Goal: Entertainment & Leisure: Consume media (video, audio)

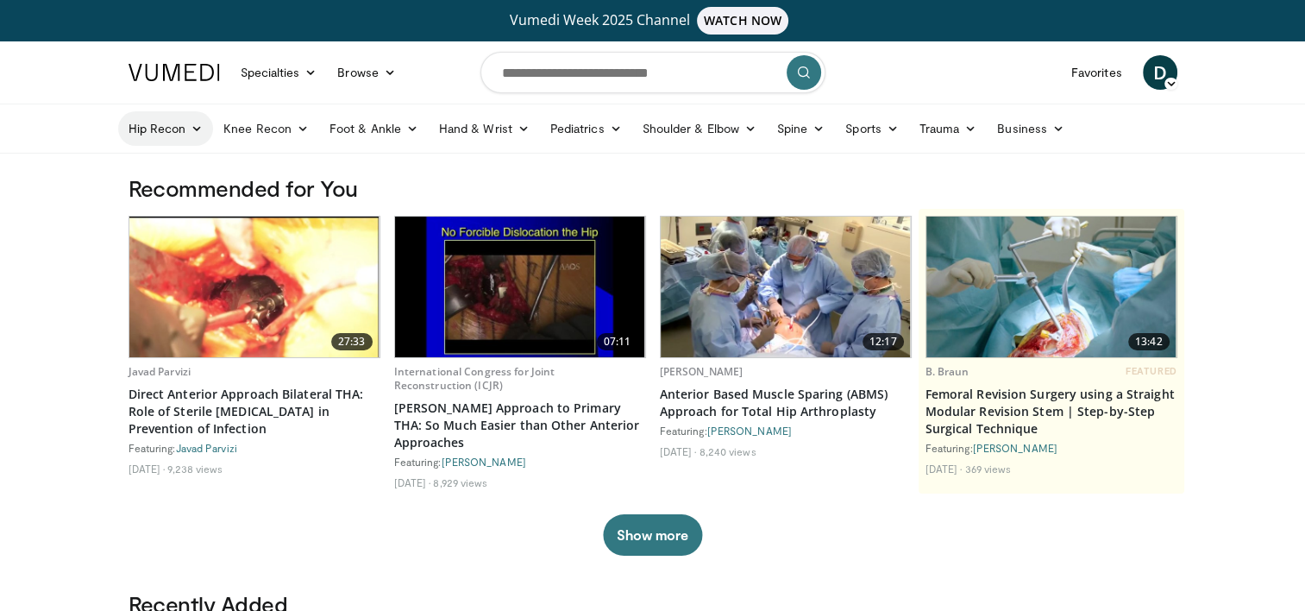
click at [183, 122] on link "Hip Recon" at bounding box center [166, 128] width 96 height 34
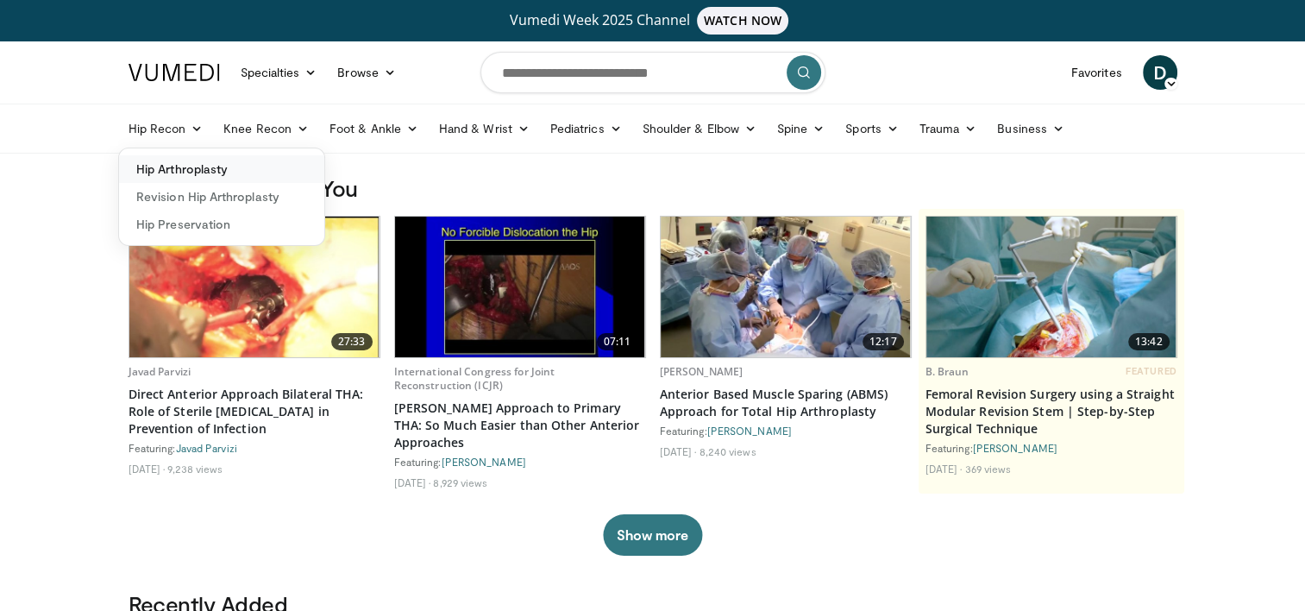
click at [188, 172] on link "Hip Arthroplasty" at bounding box center [221, 169] width 205 height 28
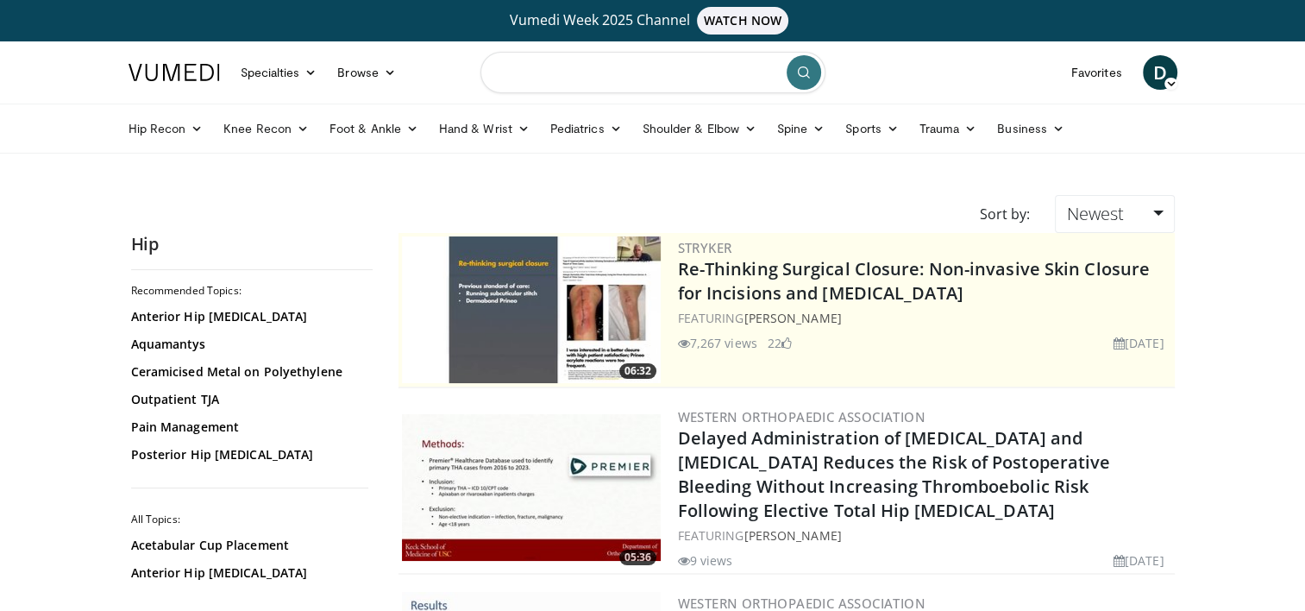
click at [639, 68] on input "Search topics, interventions" at bounding box center [652, 72] width 345 height 41
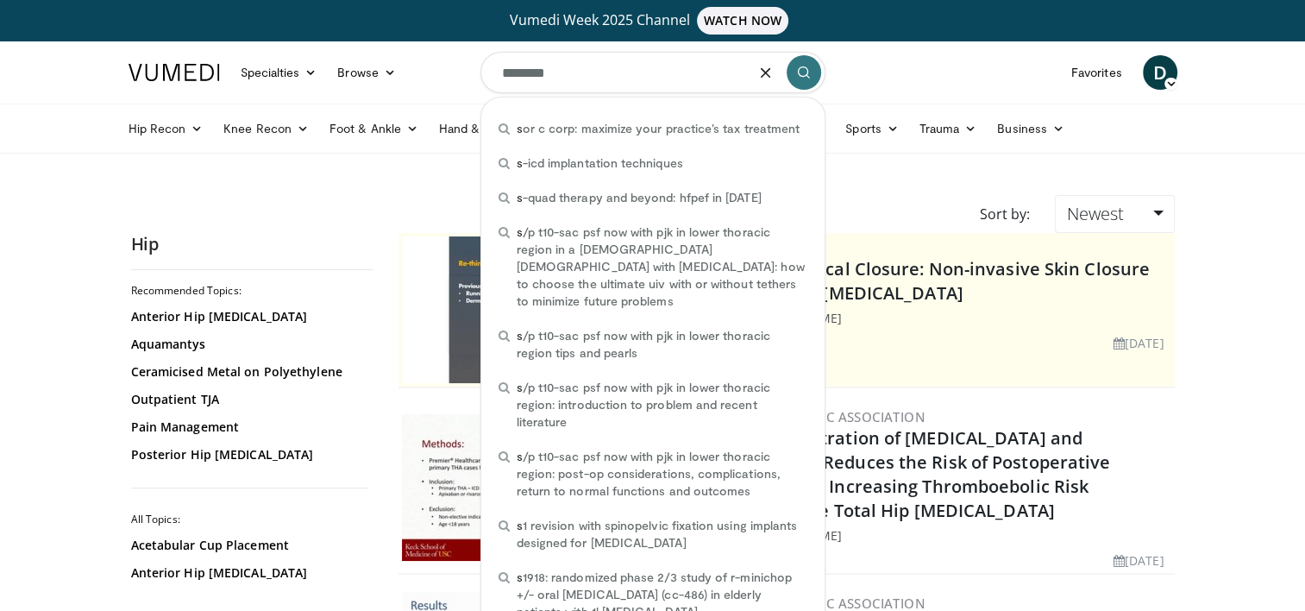
type input "*********"
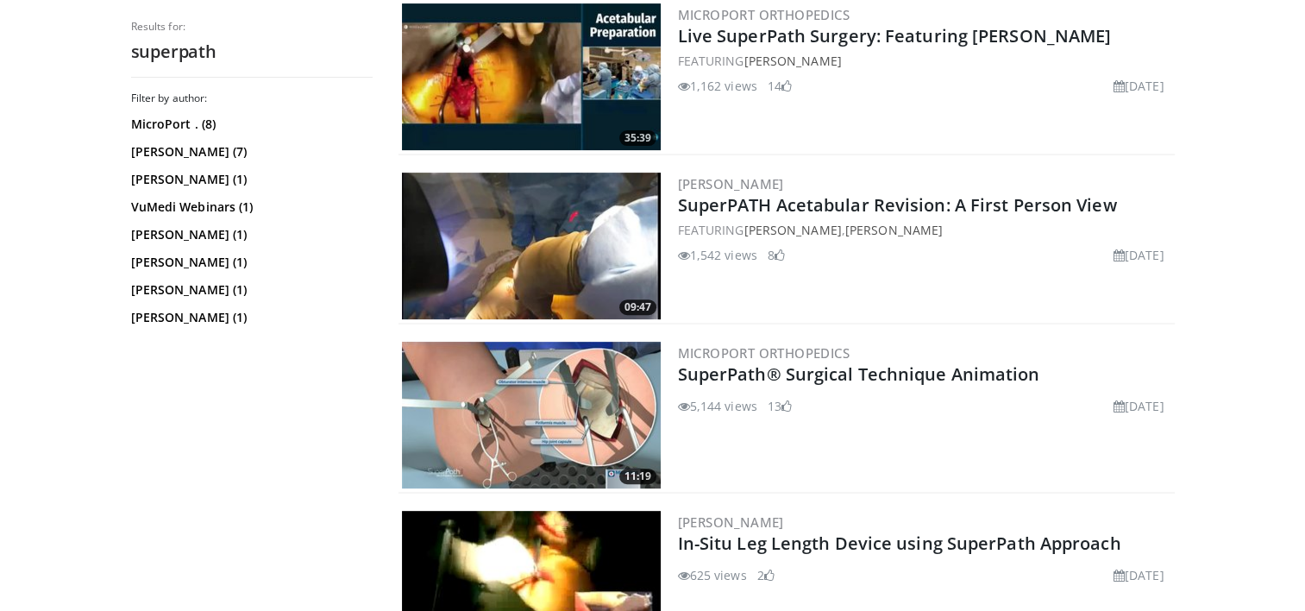
scroll to position [576, 0]
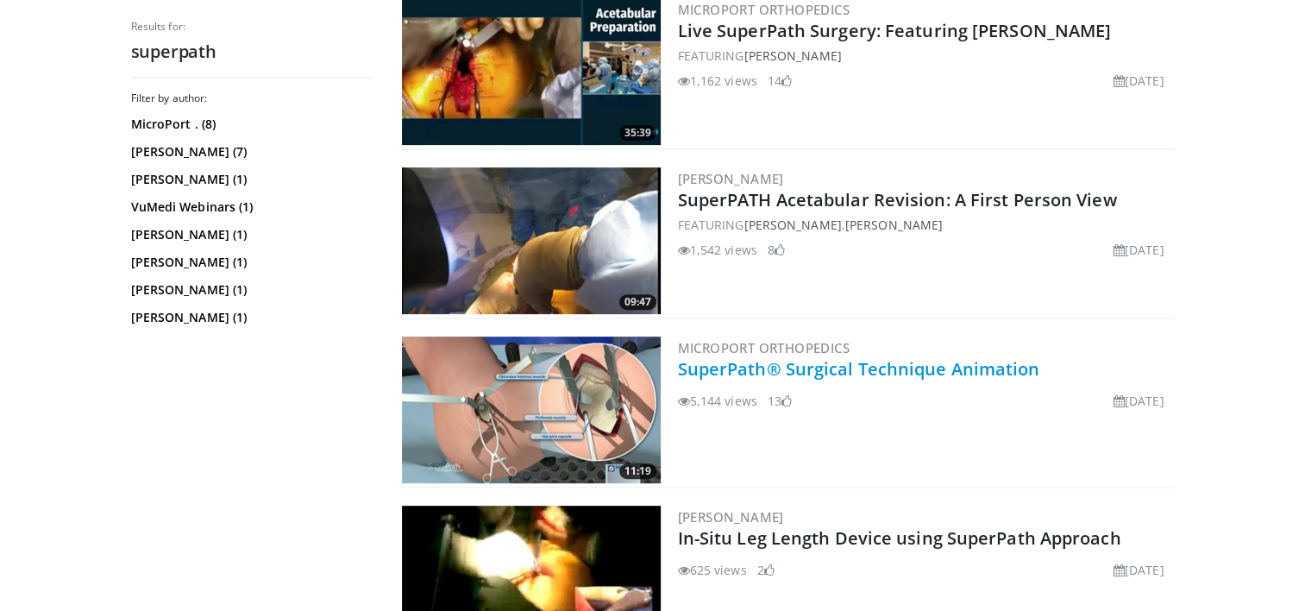
click at [786, 369] on link "SuperPath® Surgical Technique Animation" at bounding box center [859, 368] width 362 height 23
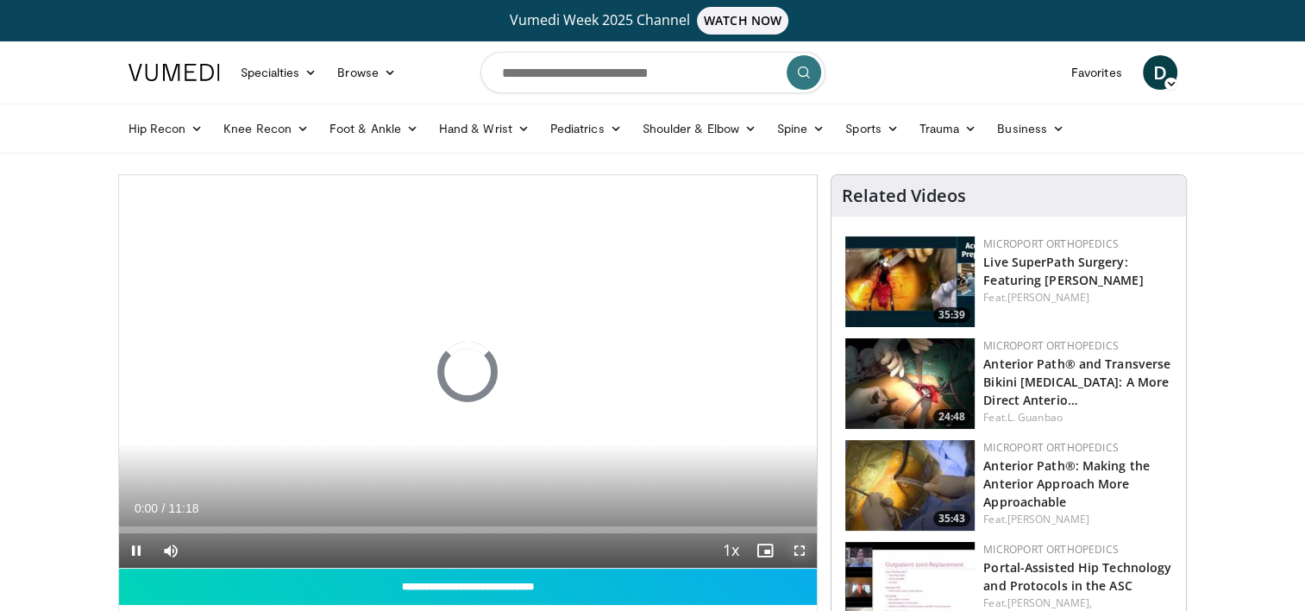
click at [803, 551] on span "Video Player" at bounding box center [799, 550] width 34 height 34
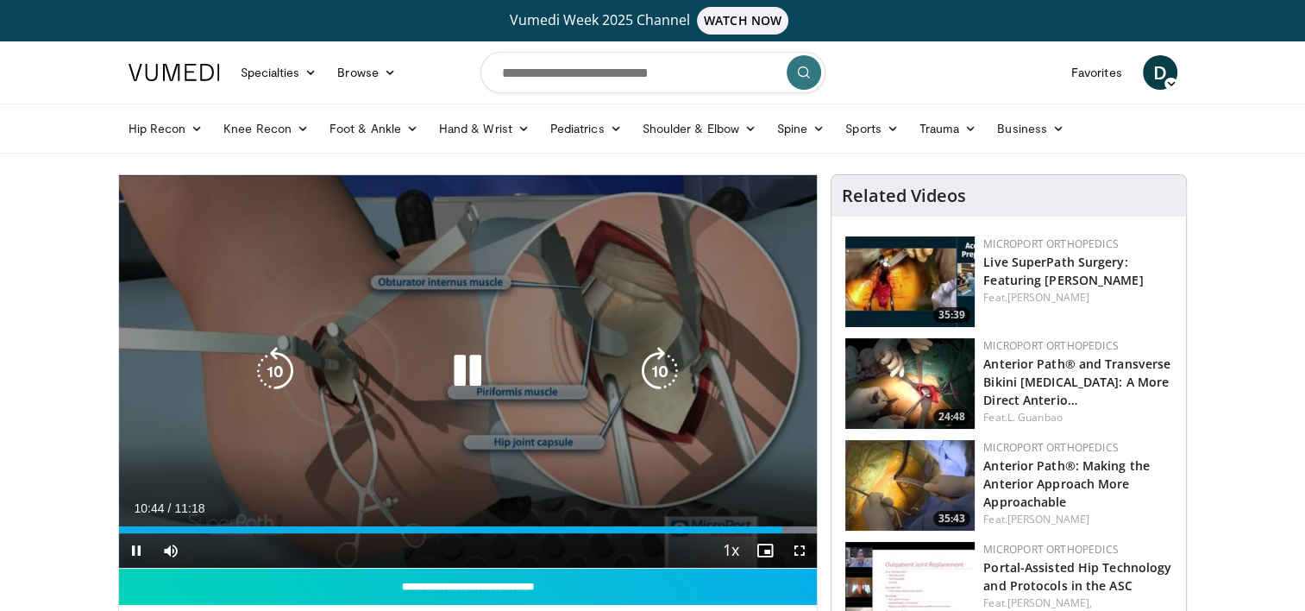
click at [458, 383] on icon "Video Player" at bounding box center [467, 371] width 48 height 48
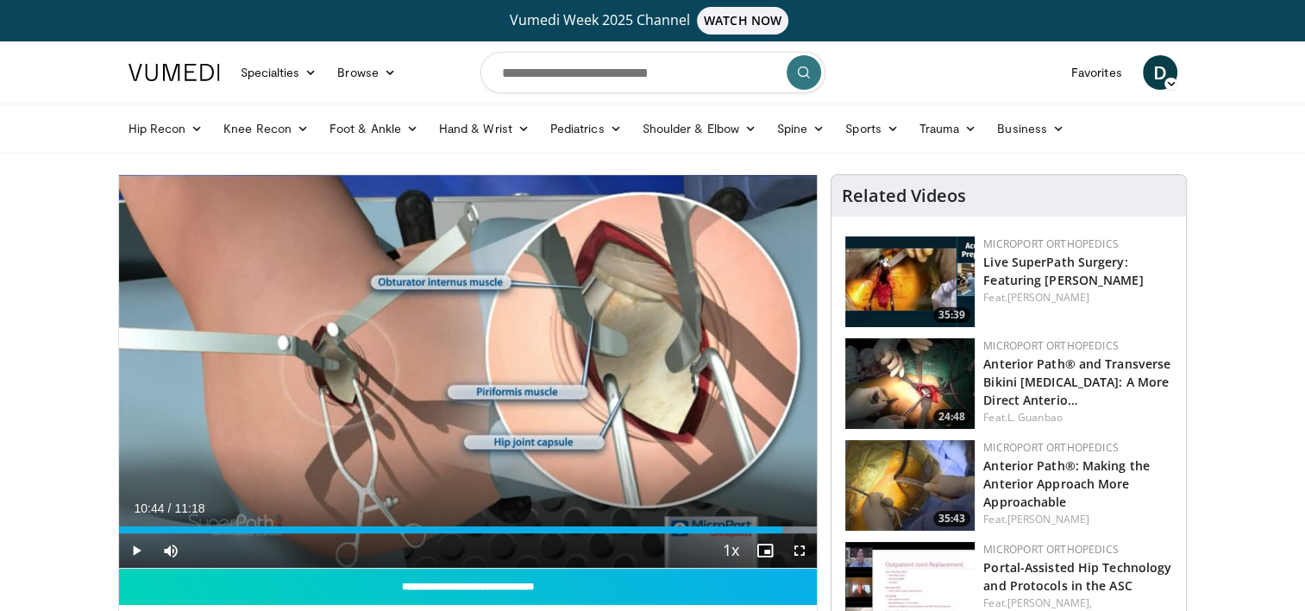
click at [911, 269] on img at bounding box center [909, 281] width 129 height 91
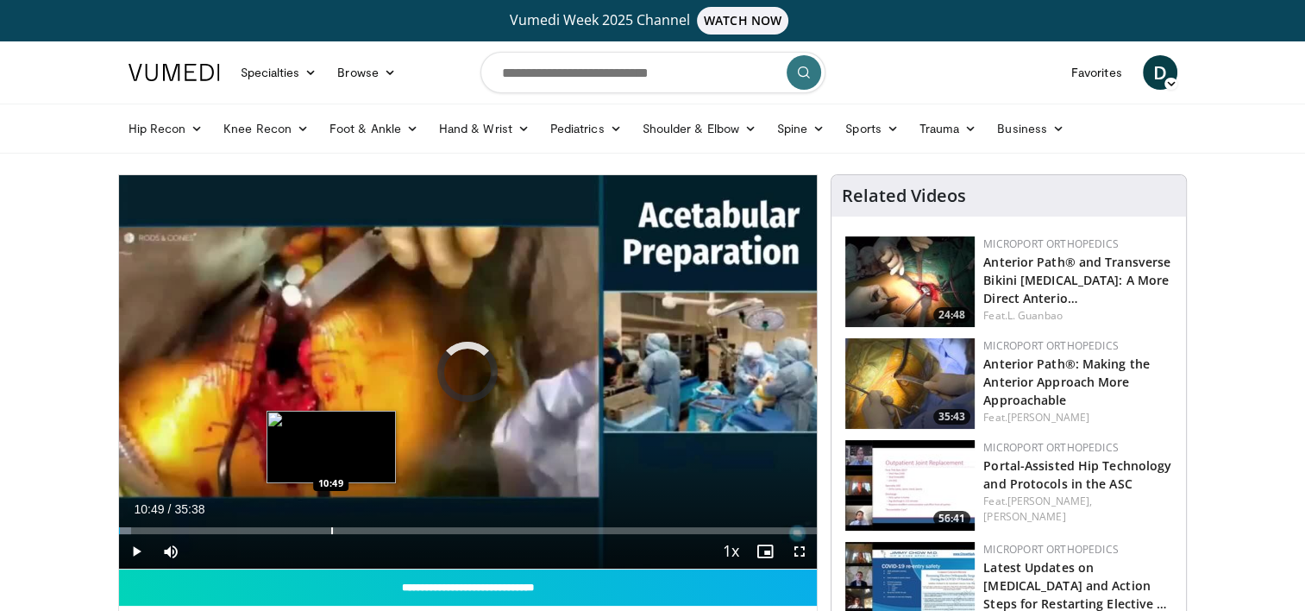
click at [330, 520] on div "Loaded : 1.85% 00:04 10:49" at bounding box center [468, 525] width 699 height 16
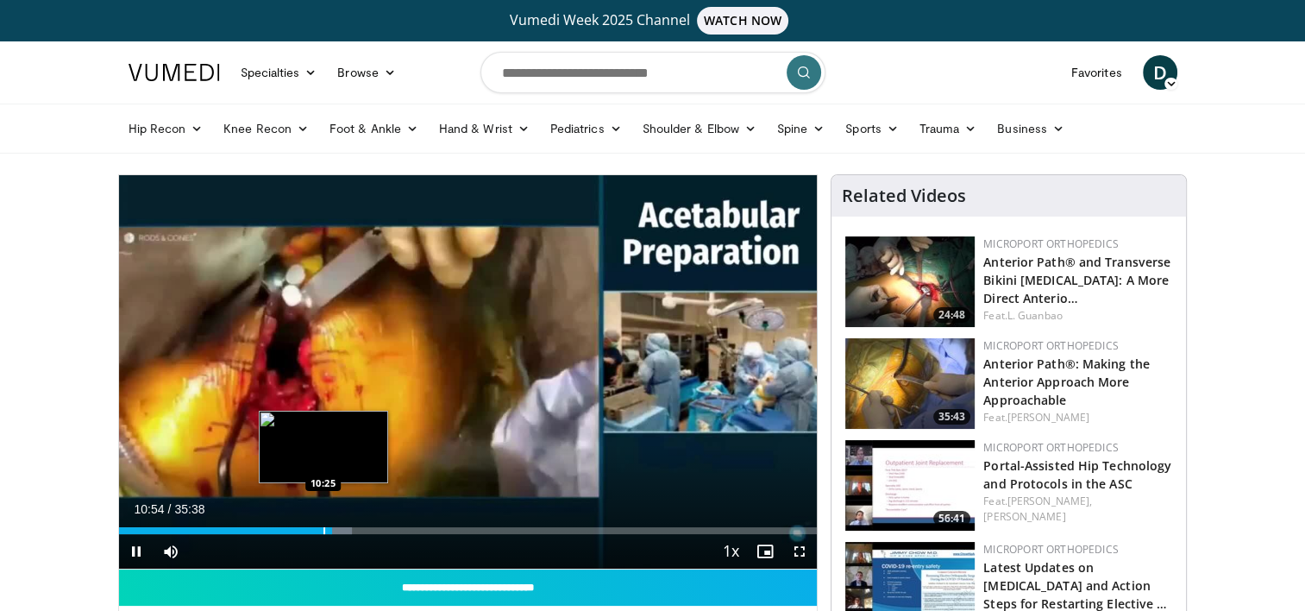
click at [323, 528] on div "Progress Bar" at bounding box center [324, 530] width 2 height 7
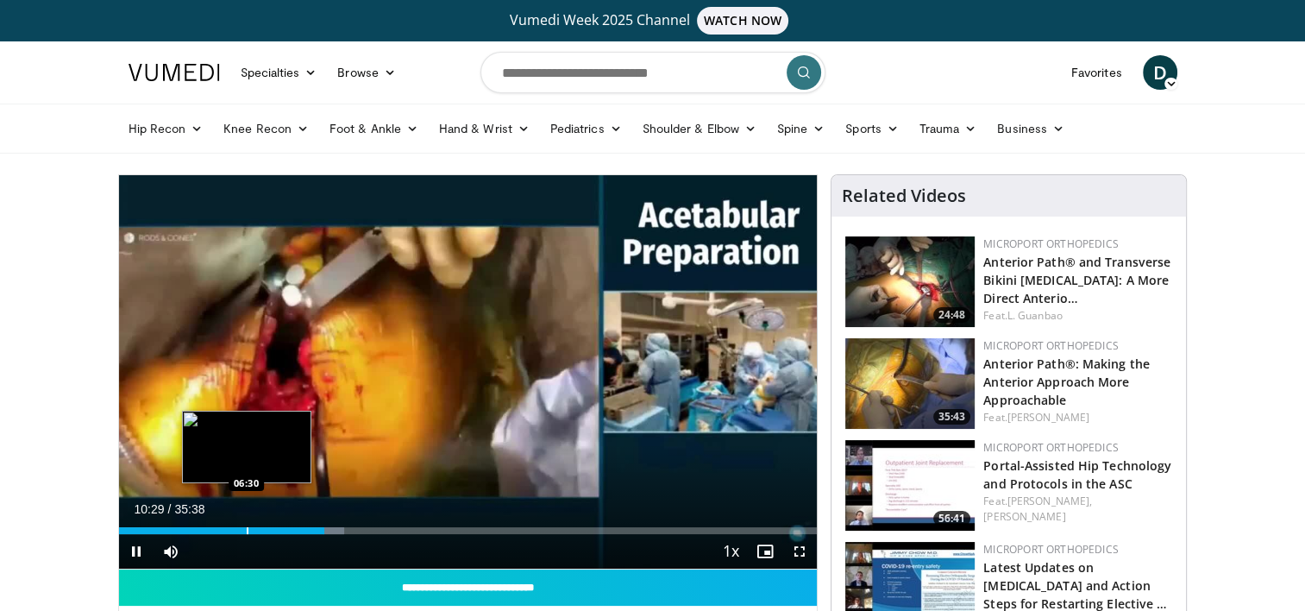
click at [247, 527] on div "Progress Bar" at bounding box center [248, 530] width 2 height 7
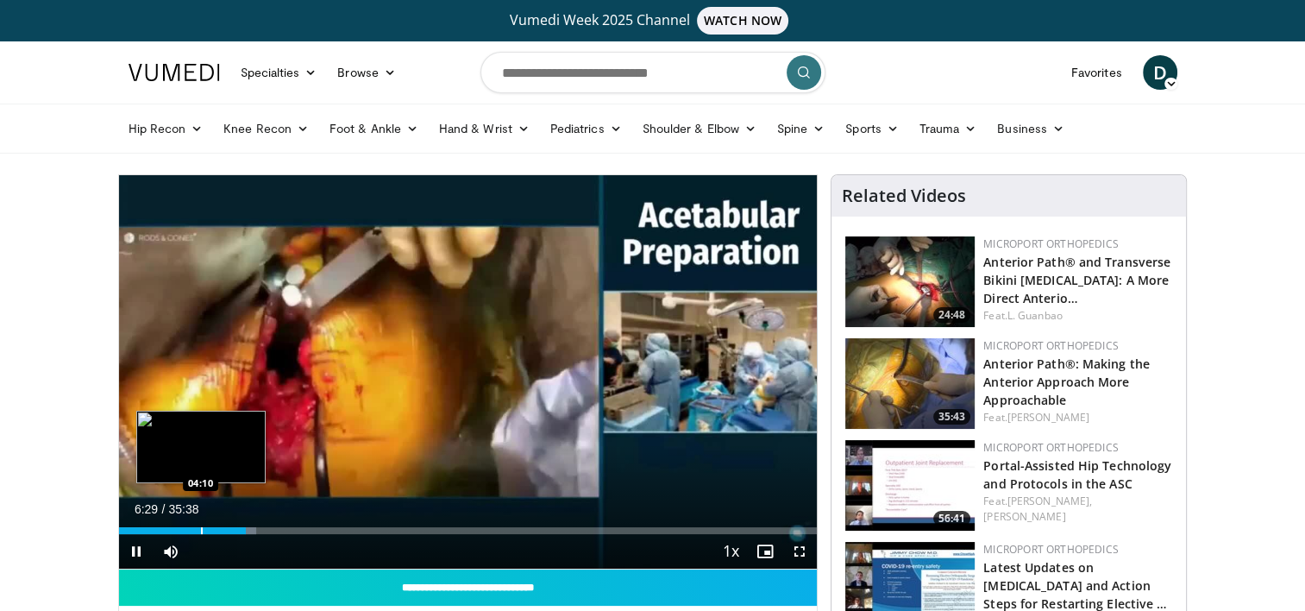
click at [200, 519] on div "Loaded : 19.64% 06:29 04:10" at bounding box center [468, 525] width 699 height 16
click at [171, 525] on div "Loaded : 12.62% 04:11 02:41" at bounding box center [468, 525] width 699 height 16
click at [143, 528] on div "Progress Bar" at bounding box center [144, 530] width 2 height 7
click at [152, 531] on div "Progress Bar" at bounding box center [153, 530] width 2 height 7
click at [141, 533] on div "Progress Bar" at bounding box center [142, 530] width 2 height 7
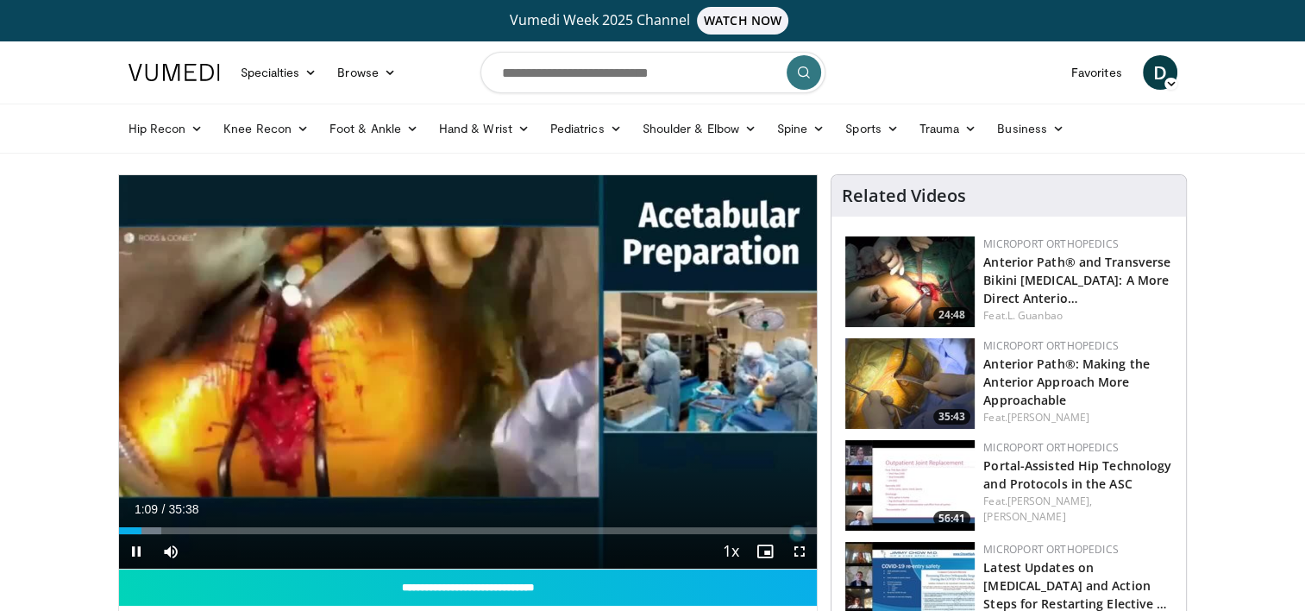
click at [803, 548] on div "10 seconds Tap to unmute" at bounding box center [468, 371] width 699 height 393
click at [807, 549] on span "Video Player" at bounding box center [799, 551] width 34 height 34
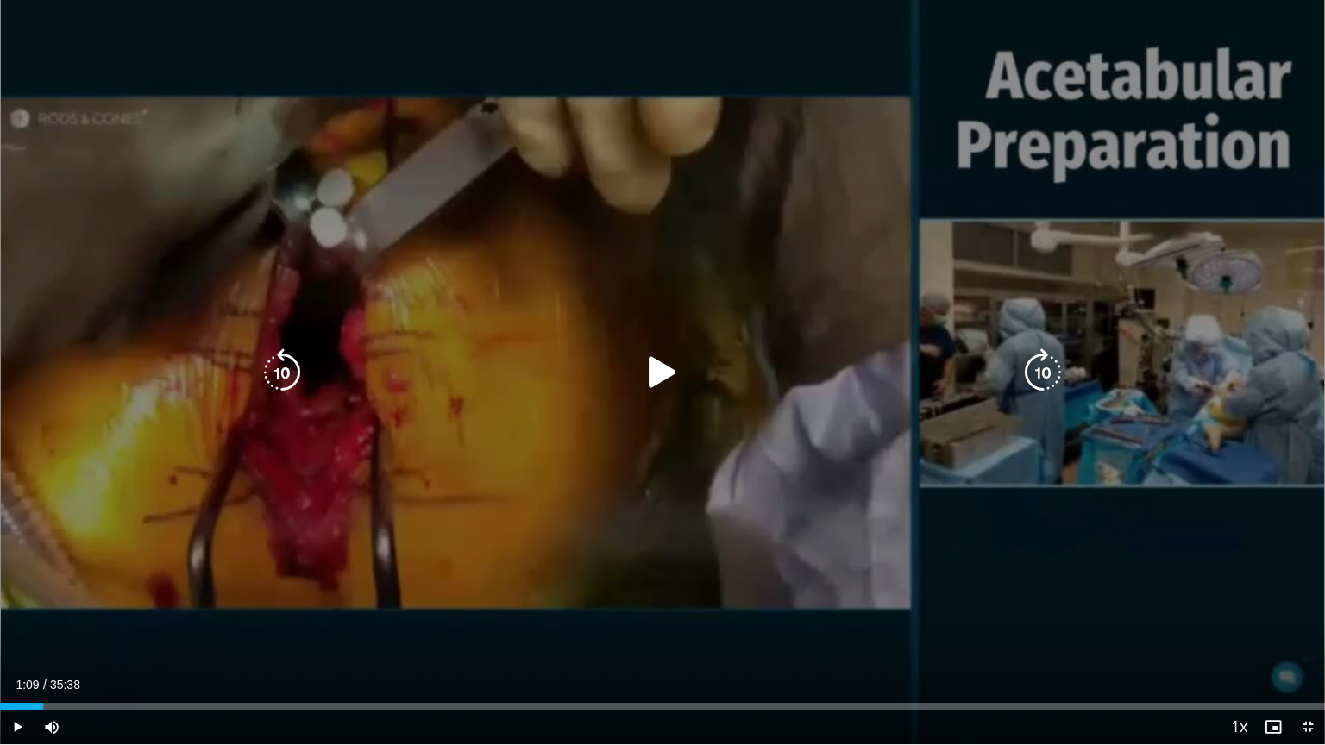
click at [690, 365] on div "Video Player" at bounding box center [662, 372] width 795 height 34
click at [681, 367] on icon "Video Player" at bounding box center [662, 372] width 48 height 48
click at [1068, 130] on div "10 seconds Tap to unmute" at bounding box center [662, 372] width 1325 height 744
